Goal: Task Accomplishment & Management: Use online tool/utility

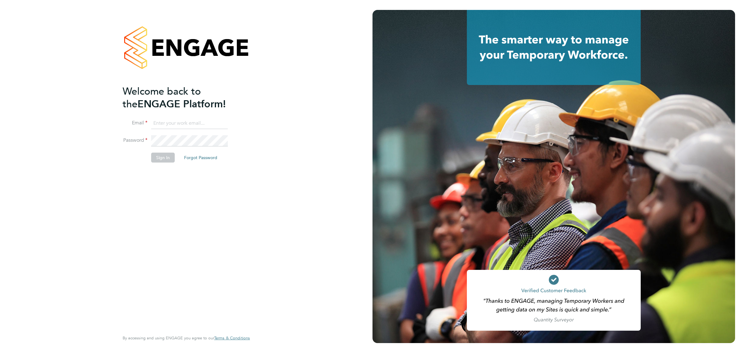
type input "[EMAIL_ADDRESS][DOMAIN_NAME]"
click at [159, 159] on button "Sign In" at bounding box center [163, 158] width 24 height 10
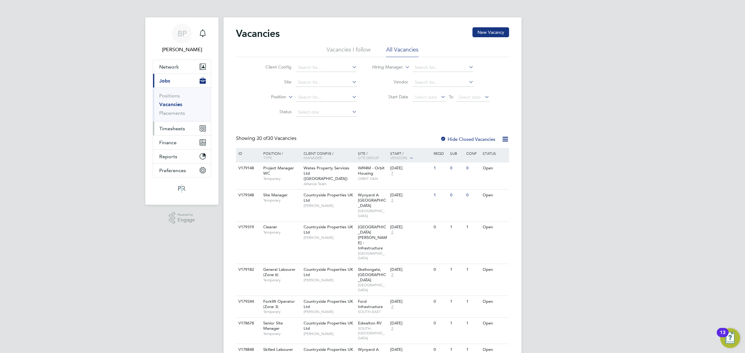
click at [173, 126] on span "Timesheets" at bounding box center [172, 129] width 26 height 6
click at [174, 109] on link "Timesheets" at bounding box center [172, 110] width 26 height 6
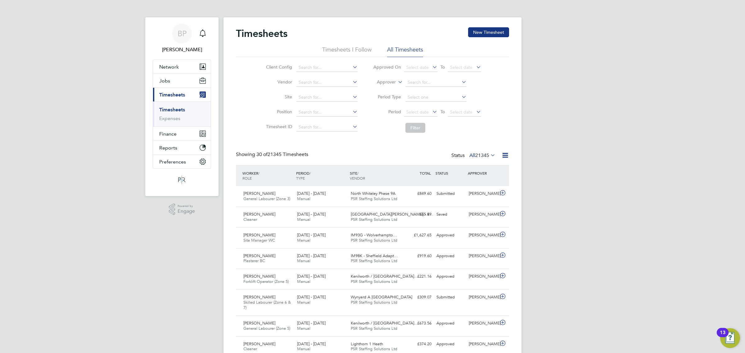
click at [504, 157] on icon at bounding box center [505, 156] width 8 height 8
click at [453, 170] on li "Export Timesheets" at bounding box center [466, 170] width 82 height 9
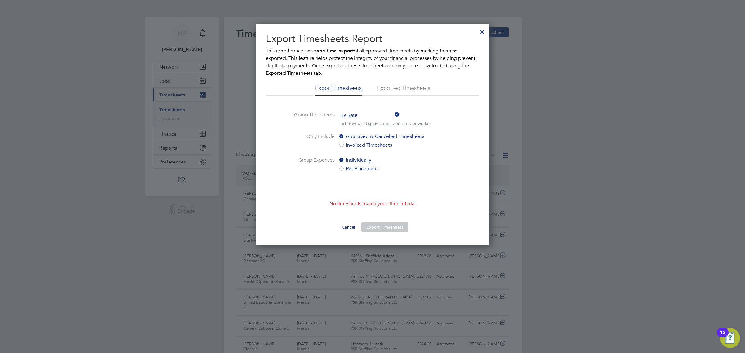
click at [482, 33] on div at bounding box center [482, 30] width 11 height 11
